Goal: Task Accomplishment & Management: Manage account settings

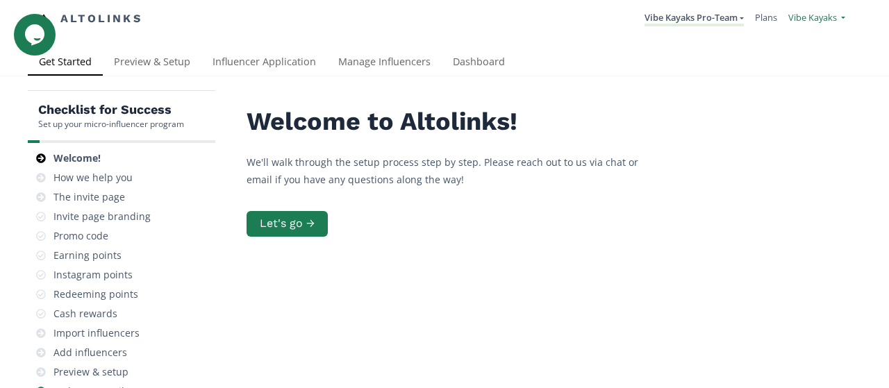
click at [792, 22] on span "Vibe Kayaks" at bounding box center [813, 17] width 49 height 13
click at [744, 58] on link "Vibe Kayaks" at bounding box center [786, 53] width 117 height 27
click at [222, 62] on link "Influencer Application" at bounding box center [265, 63] width 126 height 28
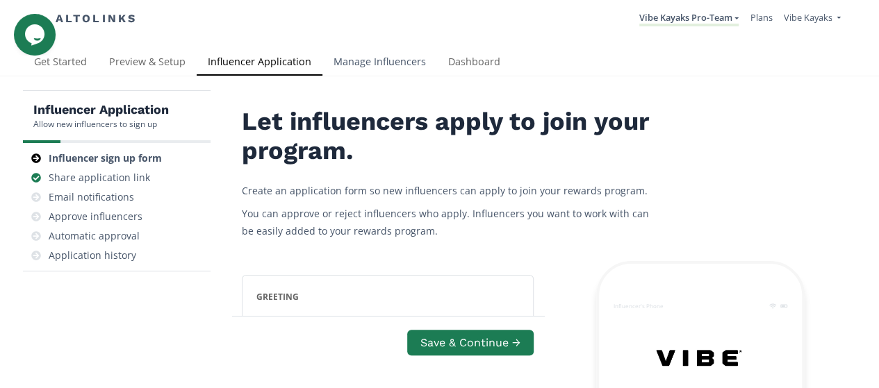
click at [392, 60] on link "Manage Influencers" at bounding box center [379, 63] width 115 height 28
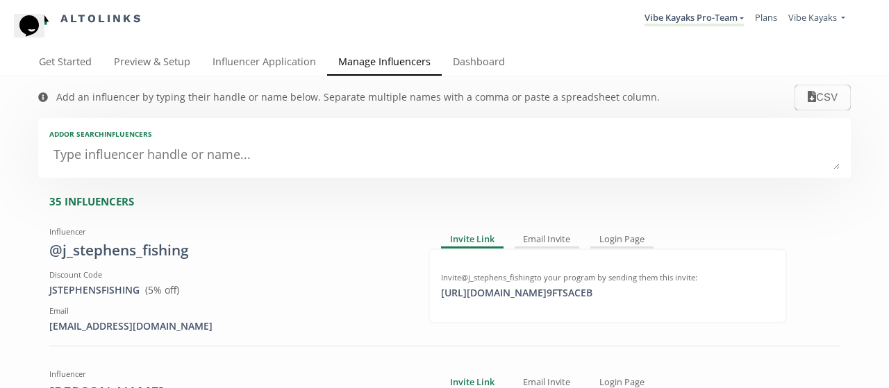
click at [171, 163] on textarea at bounding box center [444, 156] width 791 height 28
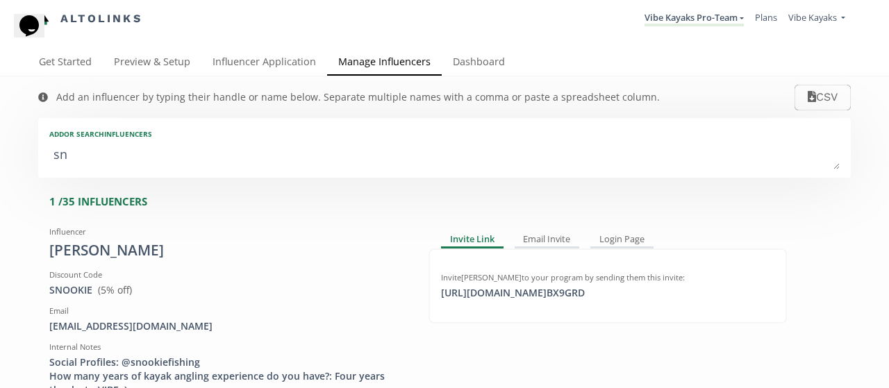
type textarea "sno"
type input "sno"
type input "SNO"
type textarea "snoo"
type input "snoo"
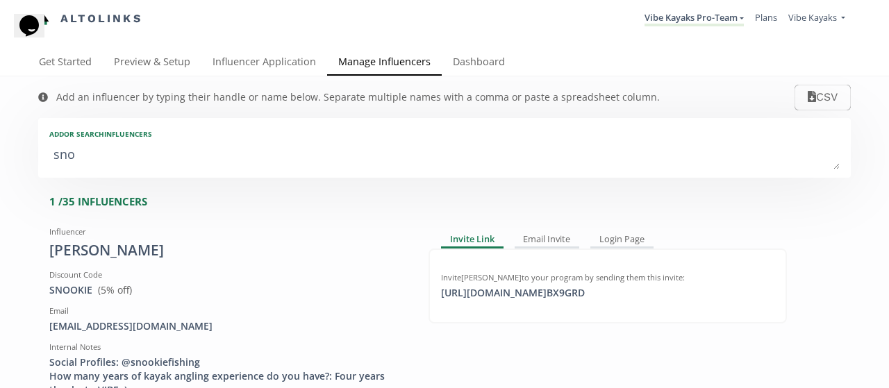
type input "SNOO"
type textarea "snook"
type input "snook"
type input "SNOOK"
type textarea "snooki"
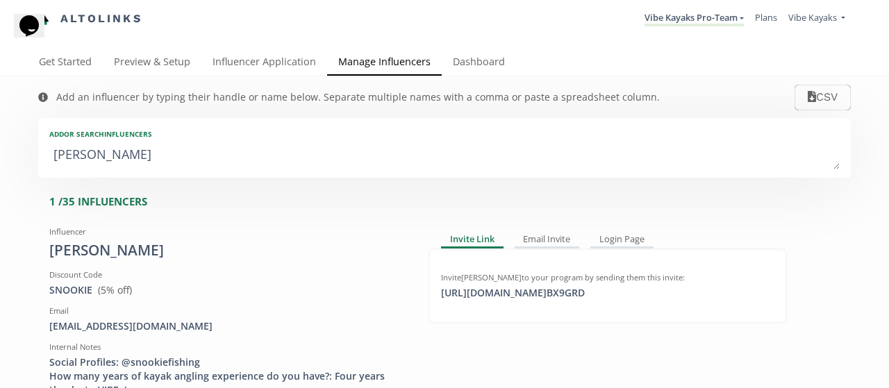
type input "snooki"
type input "SNOOKI"
type textarea "snookie"
type input "snookie"
type input "SNOOKIE"
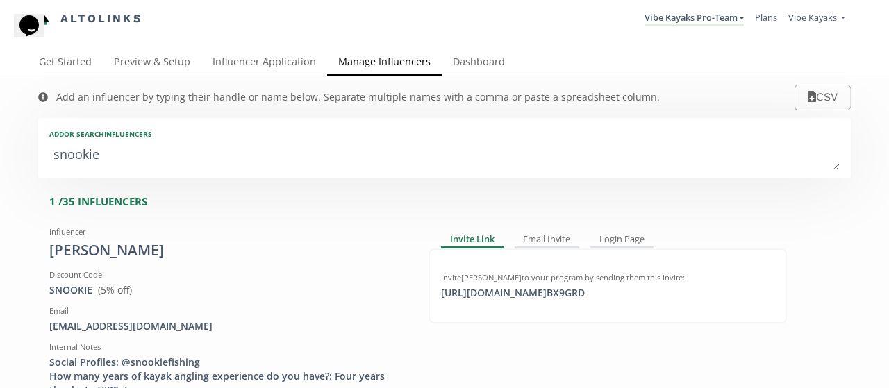
scroll to position [11, 0]
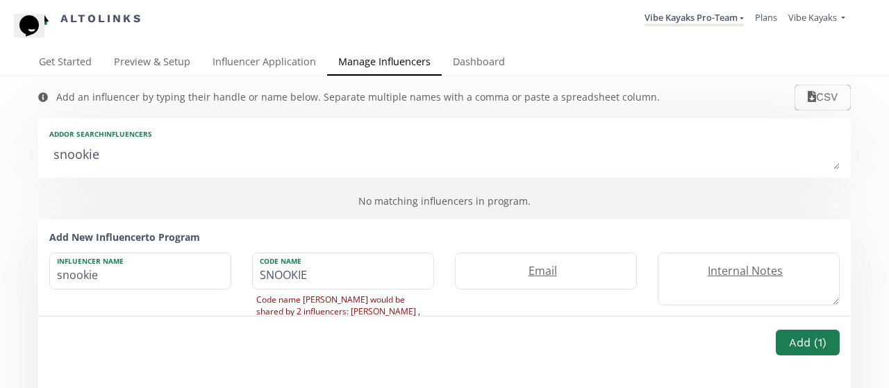
type textarea "snookie"
click at [123, 239] on strong "Add New Influencer to Program" at bounding box center [124, 237] width 151 height 13
click at [703, 15] on link "Vibe Kayaks Pro-Team" at bounding box center [694, 18] width 99 height 15
click at [707, 54] on span "Vibe Kayaks Pro-Team" at bounding box center [677, 52] width 91 height 13
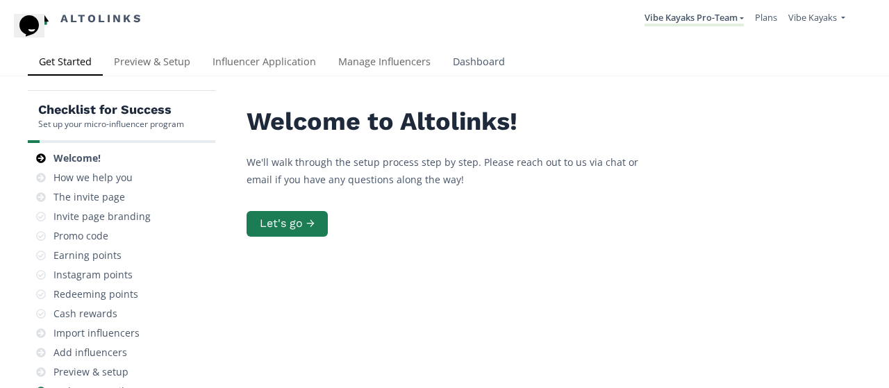
click at [461, 65] on link "Dashboard" at bounding box center [479, 63] width 74 height 28
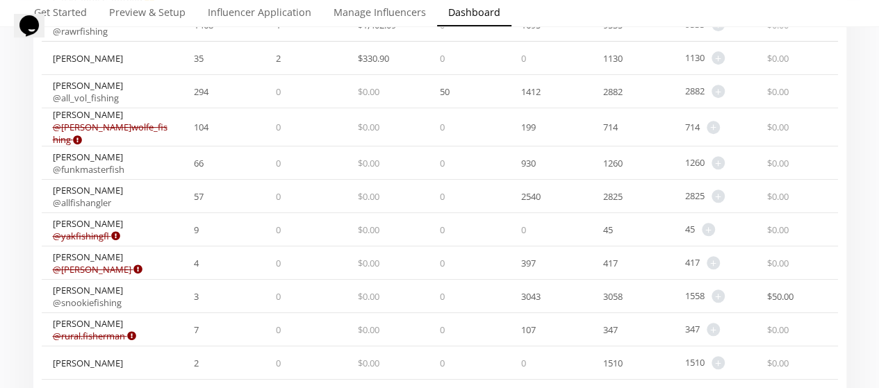
scroll to position [347, 0]
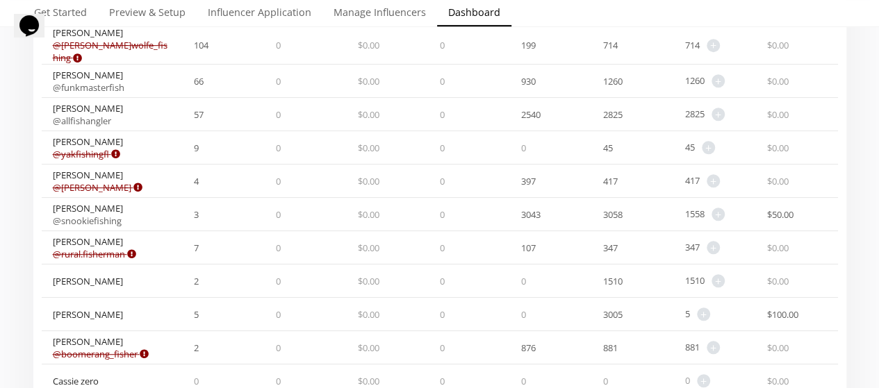
click at [87, 202] on div "[PERSON_NAME] @ snookiefishing" at bounding box center [88, 214] width 70 height 25
click at [90, 217] on link "@ snookiefishing" at bounding box center [87, 221] width 69 height 13
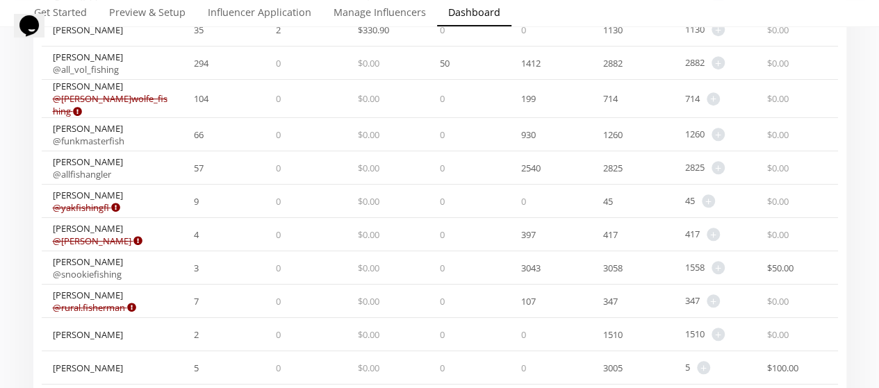
scroll to position [278, 0]
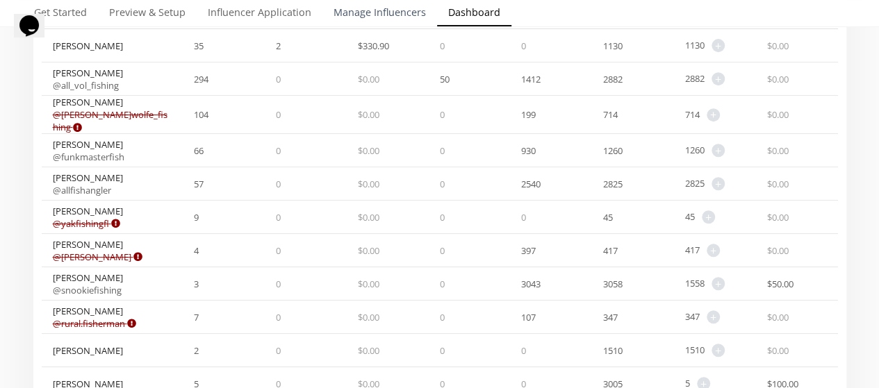
click at [352, 18] on link "Manage Influencers" at bounding box center [379, 14] width 115 height 28
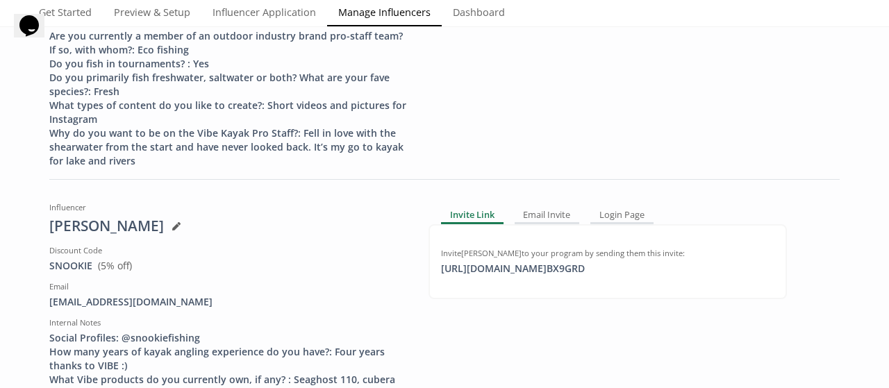
scroll to position [9033, 0]
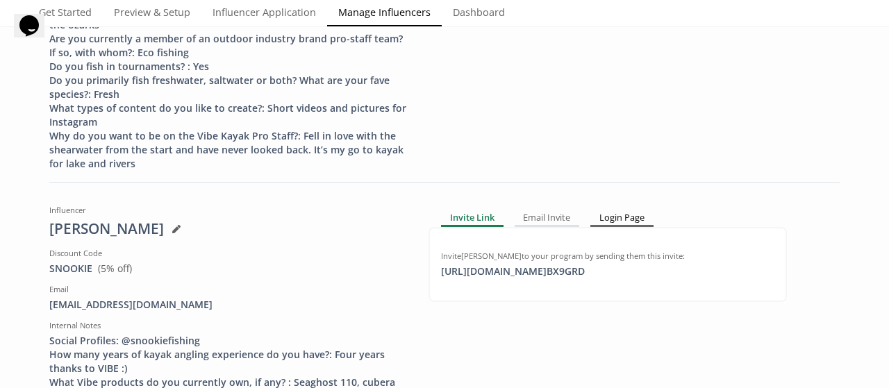
click at [606, 211] on div "Login Page" at bounding box center [622, 219] width 63 height 17
click at [548, 211] on div "Email Invite" at bounding box center [545, 219] width 65 height 17
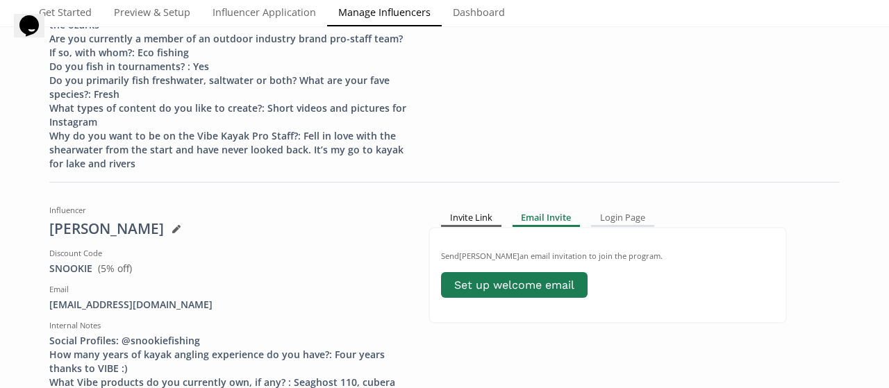
click at [486, 211] on div "Invite Link" at bounding box center [471, 219] width 60 height 17
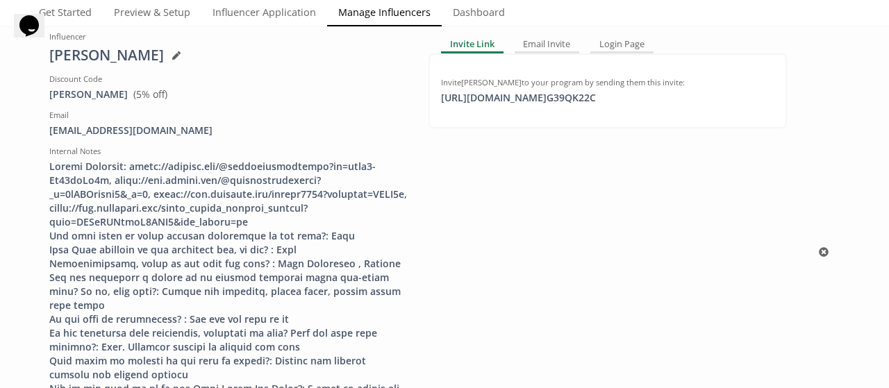
scroll to position [764, 0]
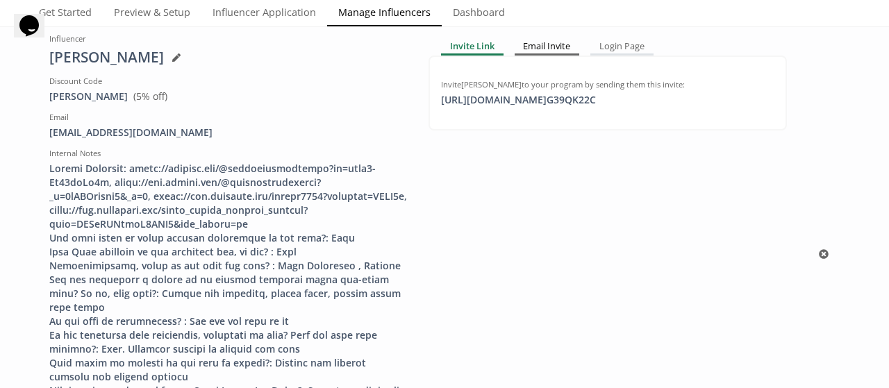
click at [535, 50] on div "Email Invite" at bounding box center [547, 47] width 65 height 17
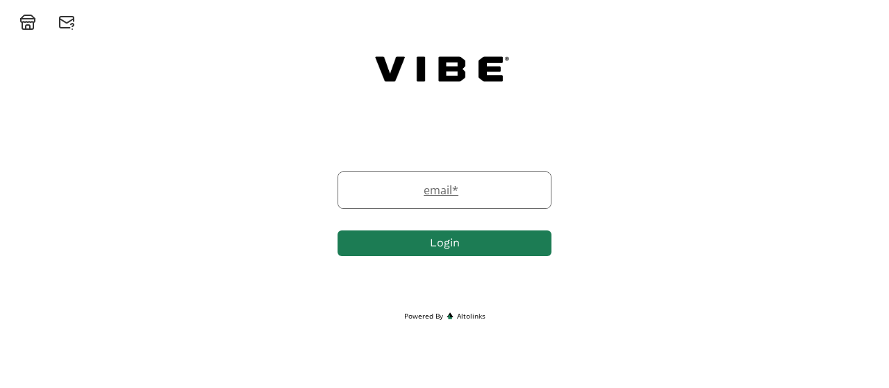
click at [529, 190] on label "email *" at bounding box center [437, 190] width 199 height 17
type input "[EMAIL_ADDRESS][DOMAIN_NAME]"
